Goal: Task Accomplishment & Management: Use online tool/utility

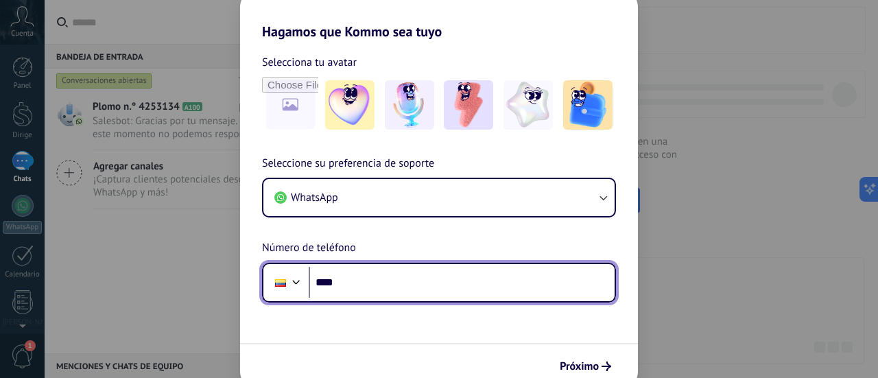
click at [351, 288] on input "****" at bounding box center [462, 283] width 306 height 32
type input "**********"
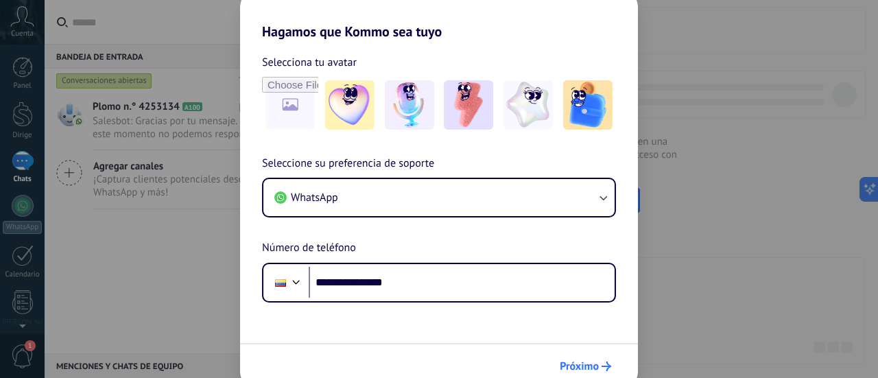
click at [578, 364] on font "Próximo" at bounding box center [579, 367] width 39 height 14
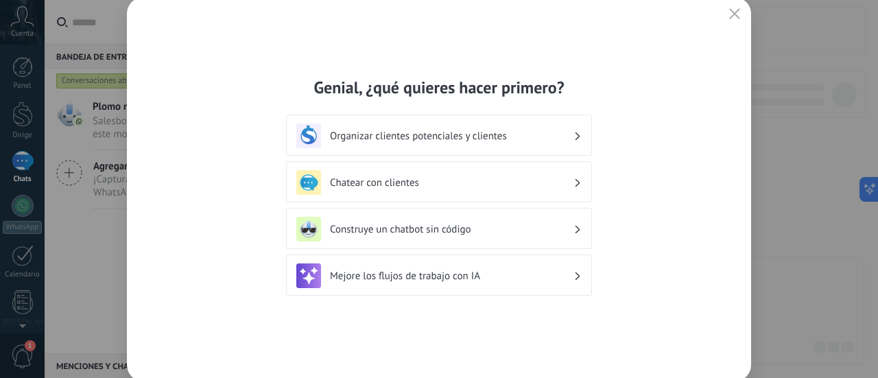
click at [476, 139] on font "Organizar clientes potenciales y clientes" at bounding box center [418, 136] width 177 height 13
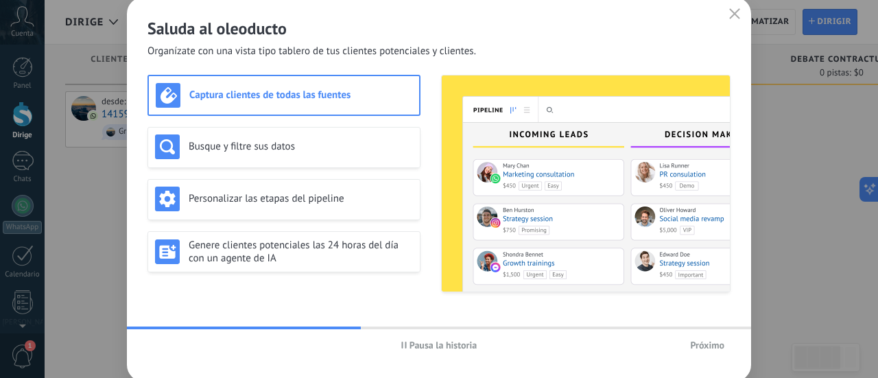
click at [708, 343] on font "Próximo" at bounding box center [707, 345] width 34 height 12
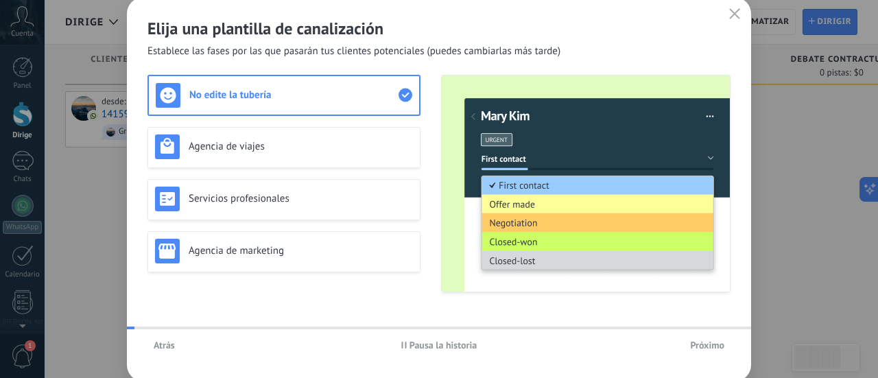
click at [708, 342] on font "Próximo" at bounding box center [707, 345] width 34 height 12
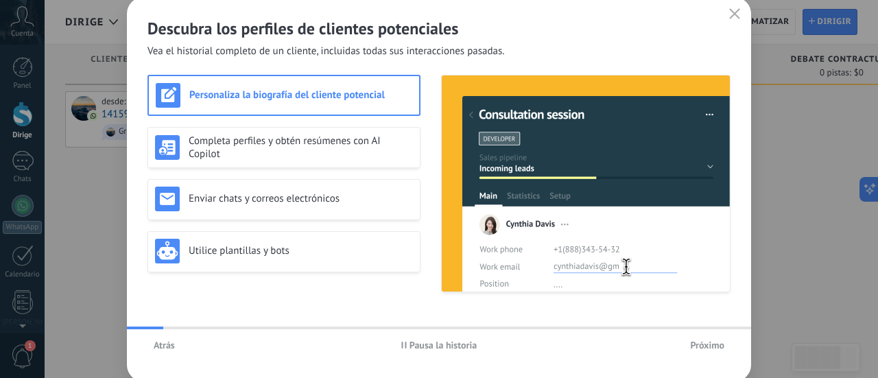
click at [708, 342] on font "Próximo" at bounding box center [707, 345] width 34 height 12
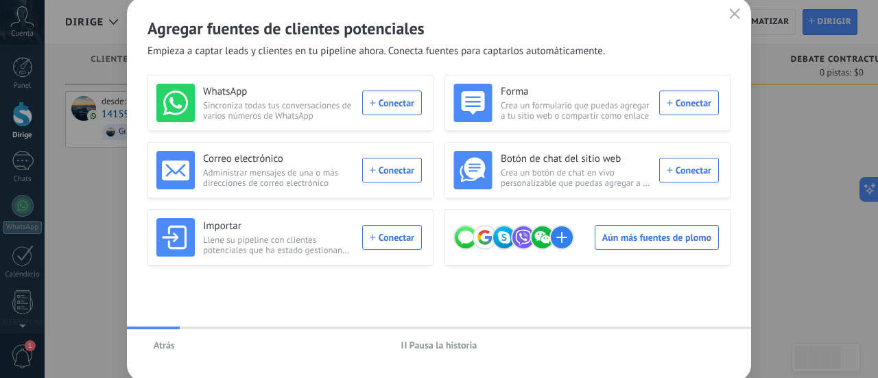
click at [708, 342] on div "Atrás Pausa la historia" at bounding box center [439, 345] width 624 height 32
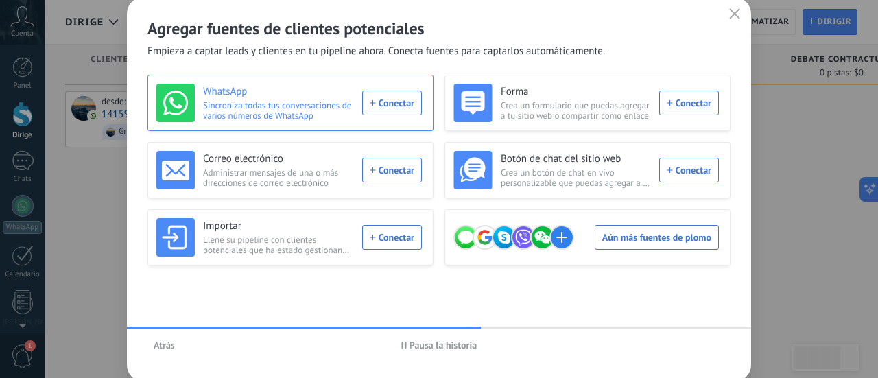
click at [399, 108] on div "WhatsApp Sincroniza todas tus conversaciones de varios números de WhatsApp Cone…" at bounding box center [289, 103] width 266 height 38
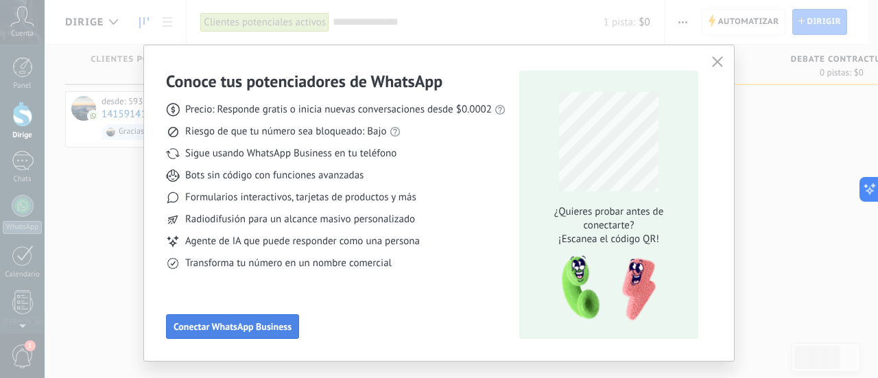
click at [205, 326] on font "Conectar WhatsApp Business" at bounding box center [233, 326] width 118 height 12
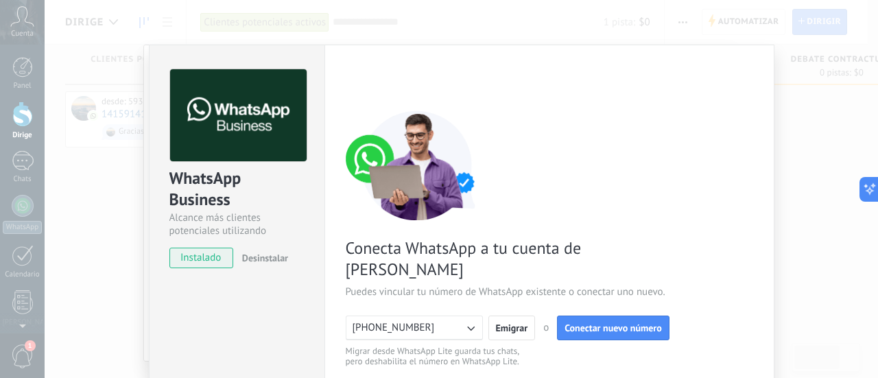
click at [209, 263] on font "instalado" at bounding box center [200, 257] width 40 height 13
click at [799, 132] on div "WhatsApp Business Alcance más clientes potenciales utilizando potentes herramie…" at bounding box center [462, 189] width 834 height 378
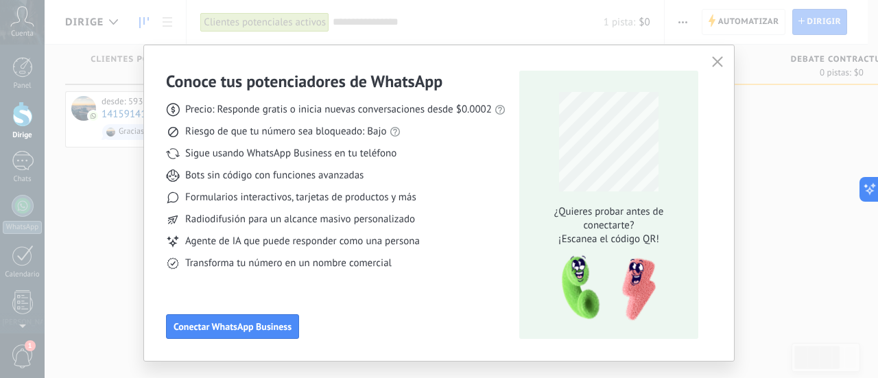
click at [838, 93] on div "Conoce tus potenciadores de WhatsApp Precio: Responde gratis o inicia nuevas co…" at bounding box center [439, 189] width 878 height 378
click at [716, 63] on use "button" at bounding box center [717, 61] width 10 height 10
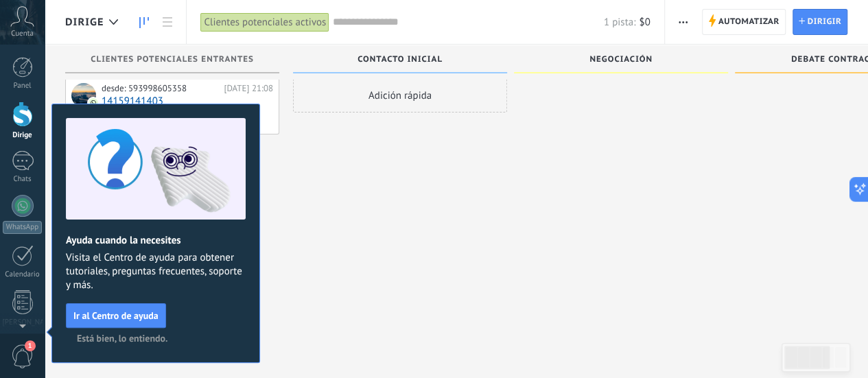
click at [136, 340] on font "Está bien, lo entiendo." at bounding box center [122, 338] width 91 height 12
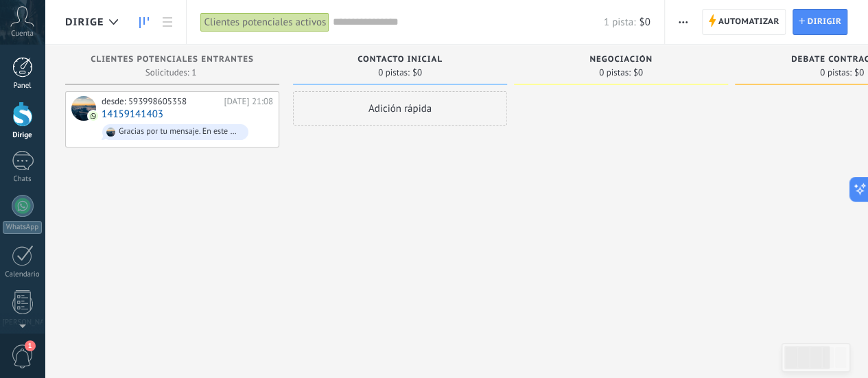
click at [27, 75] on div at bounding box center [22, 67] width 21 height 21
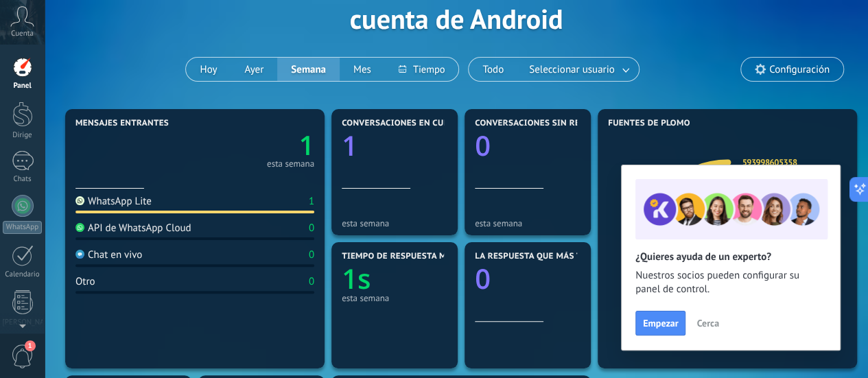
scroll to position [137, 0]
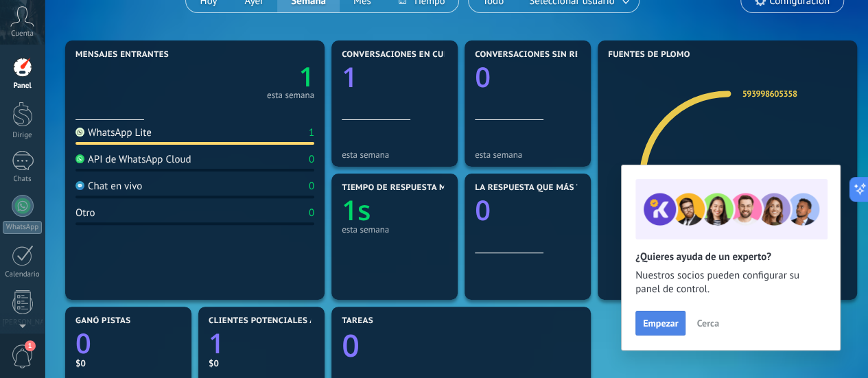
click at [668, 323] on font "Empezar" at bounding box center [660, 323] width 35 height 12
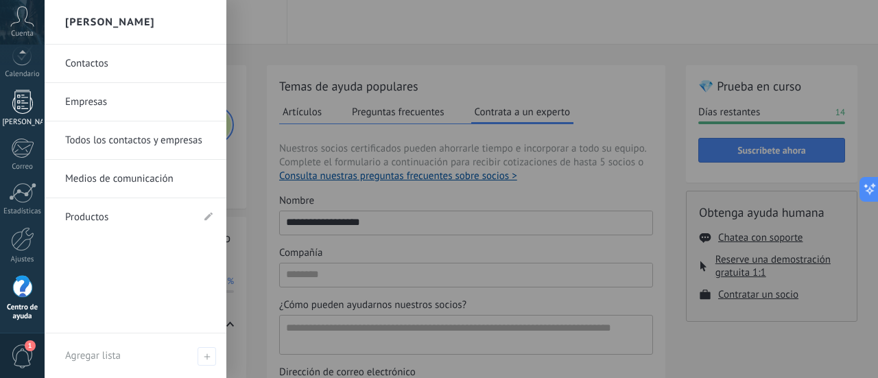
click at [26, 94] on div at bounding box center [22, 102] width 21 height 24
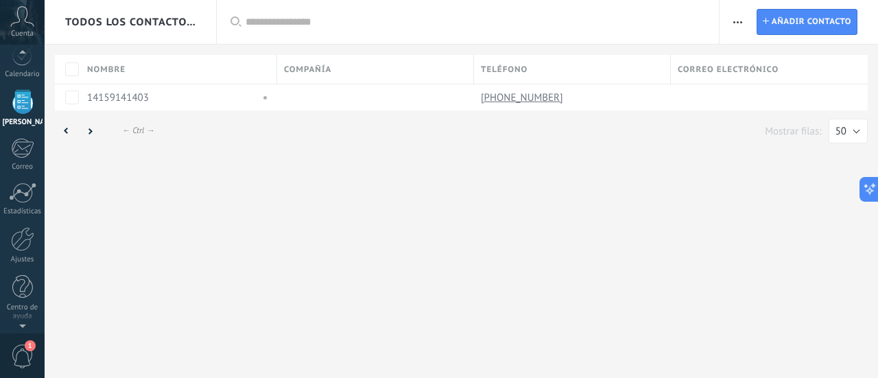
scroll to position [134, 0]
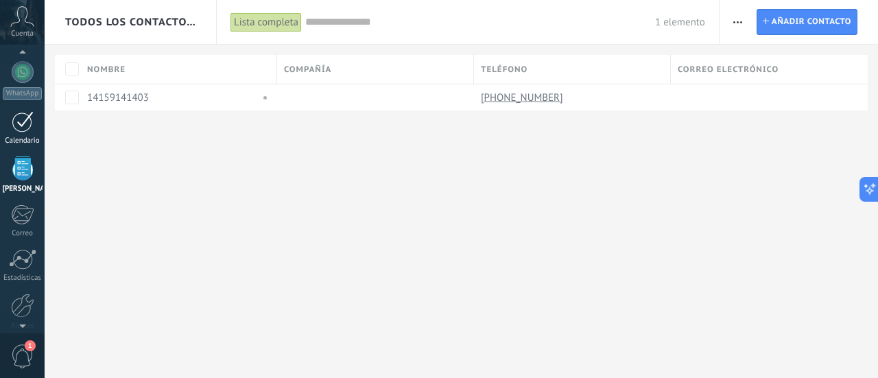
click at [21, 120] on div at bounding box center [23, 121] width 22 height 21
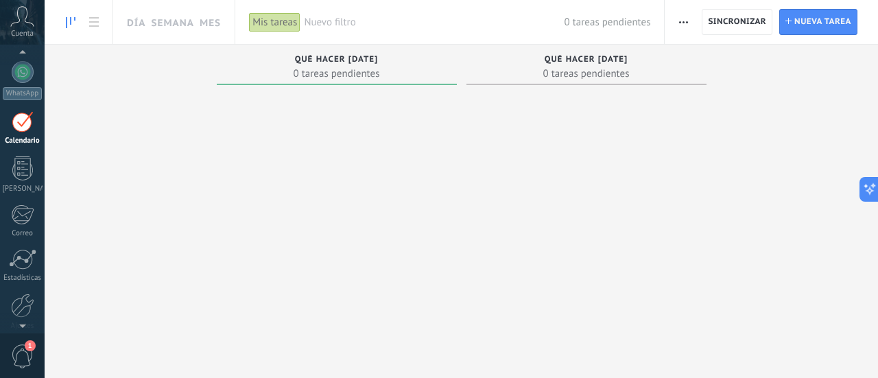
scroll to position [89, 0]
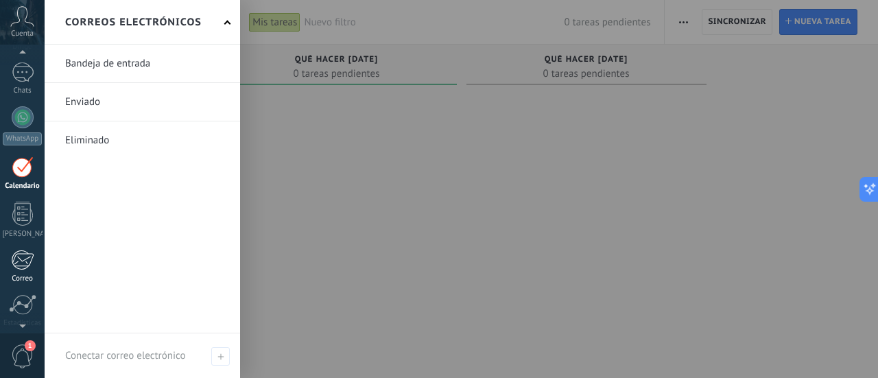
click at [19, 267] on div at bounding box center [22, 260] width 23 height 21
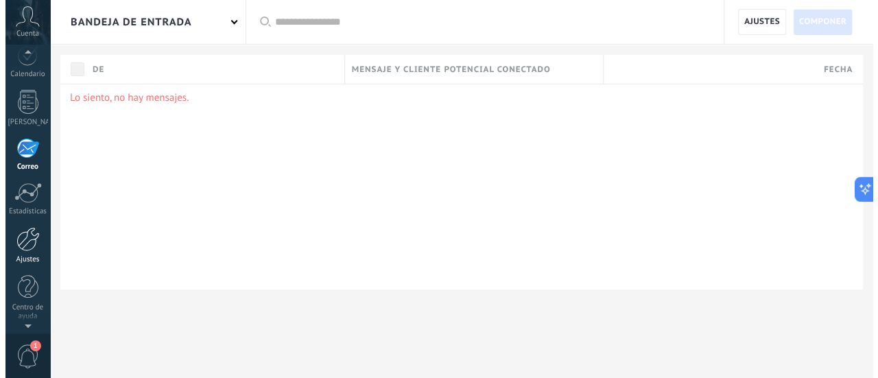
scroll to position [200, 0]
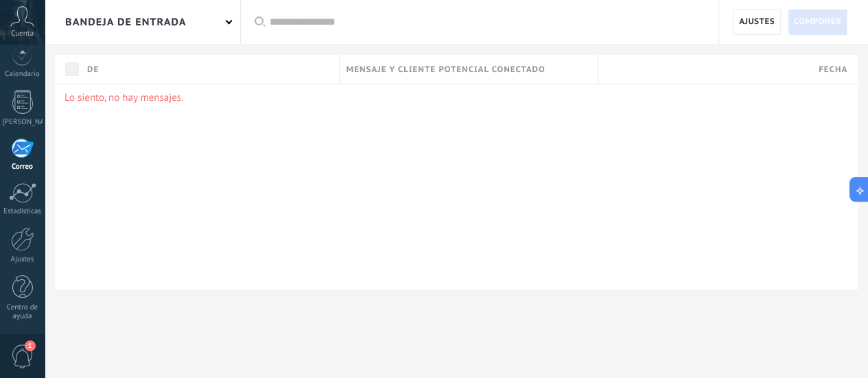
click at [23, 355] on span "1" at bounding box center [22, 356] width 23 height 24
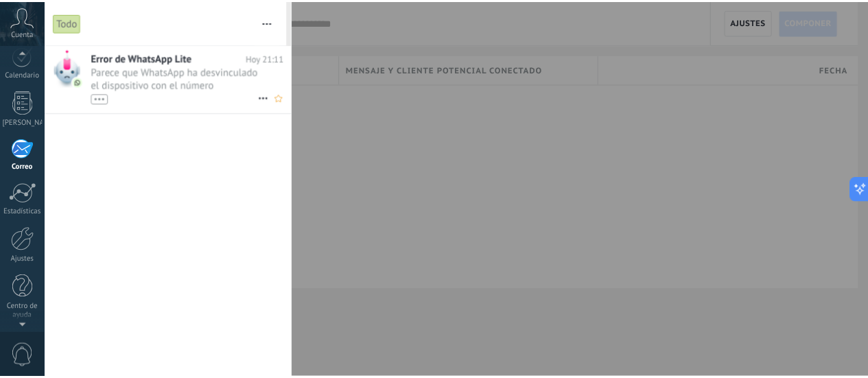
scroll to position [182, 0]
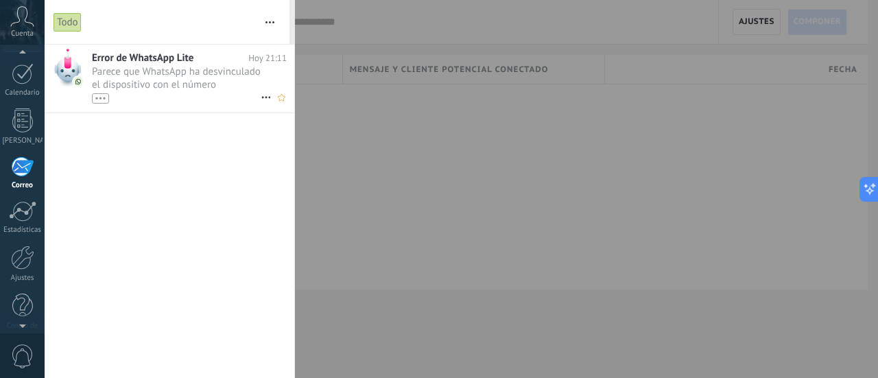
click at [156, 76] on font "Parece que WhatsApp ha desvinculado el dispositivo con el número (593998605358)…" at bounding box center [176, 97] width 169 height 65
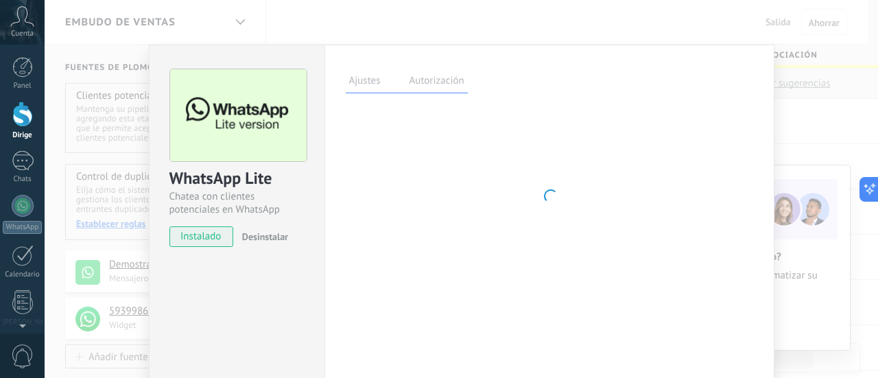
click at [23, 21] on icon at bounding box center [22, 16] width 24 height 21
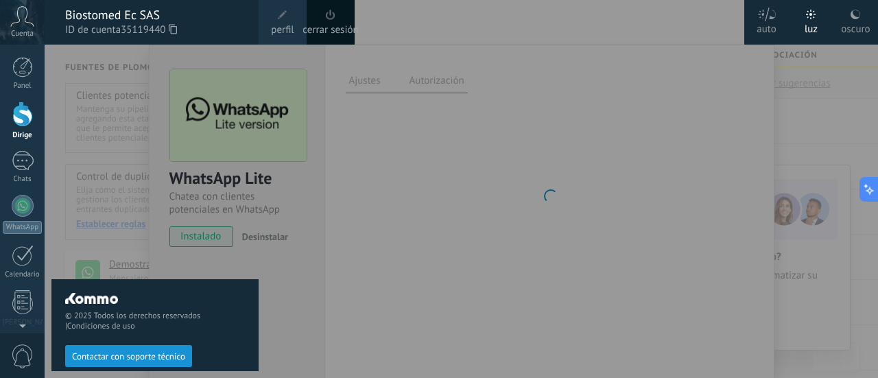
click at [432, 141] on div at bounding box center [484, 189] width 878 height 378
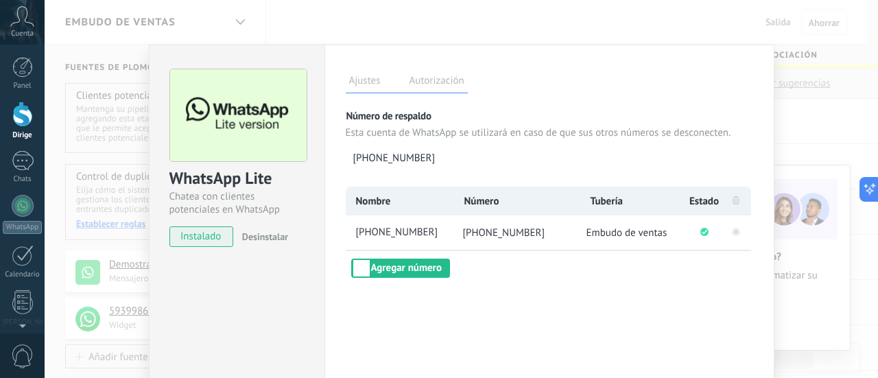
click at [114, 110] on div "WhatsApp Lite Chatea con clientes potenciales en WhatsApp desde Kommo gratis in…" at bounding box center [462, 189] width 834 height 378
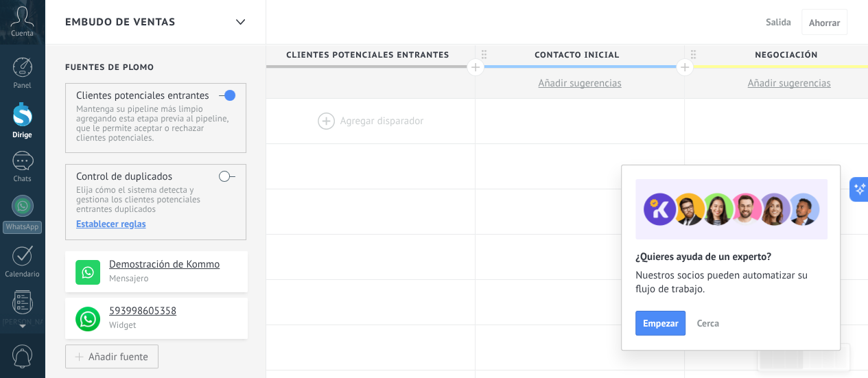
scroll to position [69, 0]
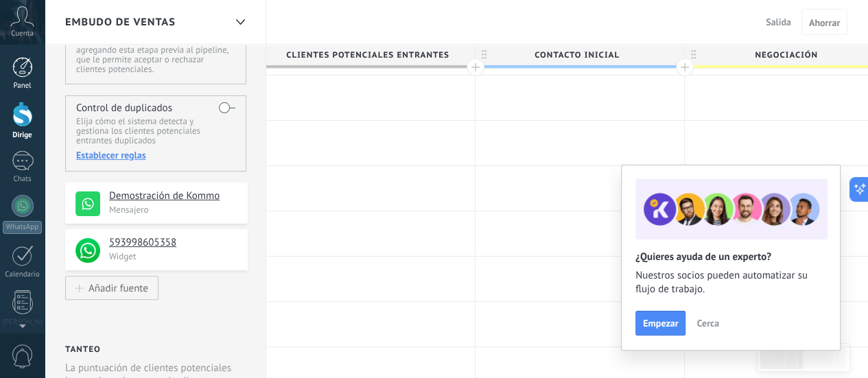
click at [23, 71] on div at bounding box center [22, 67] width 21 height 21
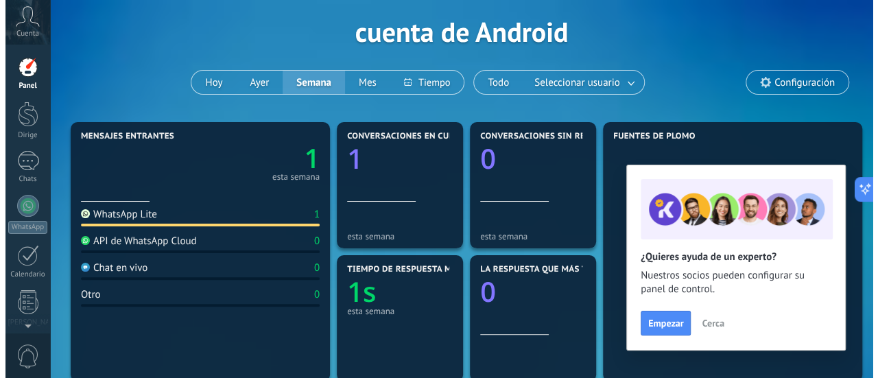
scroll to position [69, 0]
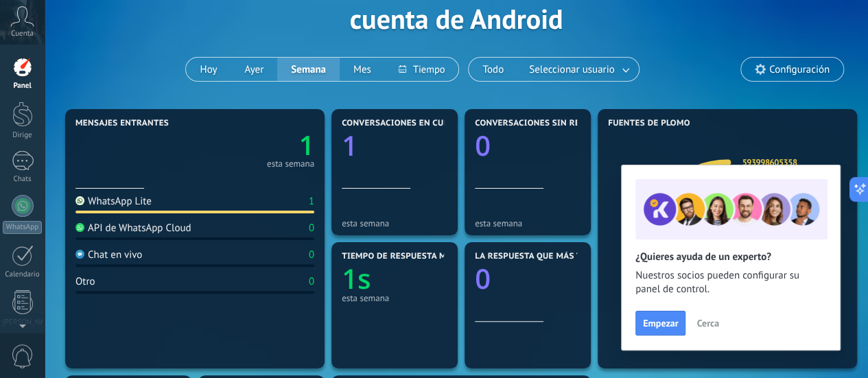
click at [712, 323] on font "Cerca" at bounding box center [707, 323] width 22 height 12
